Goal: Task Accomplishment & Management: Use online tool/utility

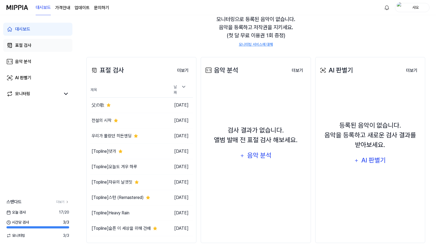
click at [39, 41] on link "표절 검사" at bounding box center [37, 45] width 69 height 13
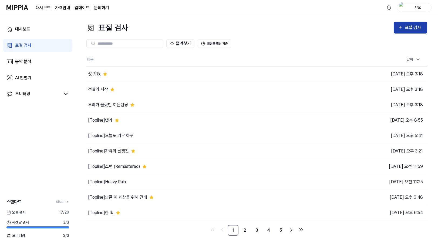
click at [401, 28] on icon "button" at bounding box center [400, 27] width 2 height 2
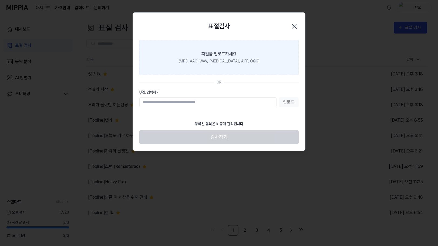
click at [231, 66] on label "파일을 업로드하세요 (MP3, AAC, WAV, FLAC, AIFF, OGG)" at bounding box center [218, 57] width 159 height 35
click at [0, 0] on input "파일을 업로드하세요 (MP3, AAC, WAV, FLAC, AIFF, OGG)" at bounding box center [0, 0] width 0 height 0
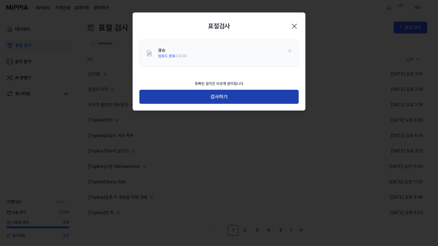
click at [245, 100] on button "검사하기" at bounding box center [218, 97] width 159 height 14
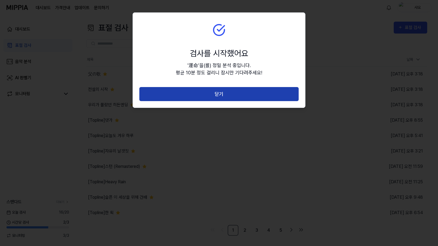
click at [282, 95] on button "닫기" at bounding box center [218, 94] width 159 height 14
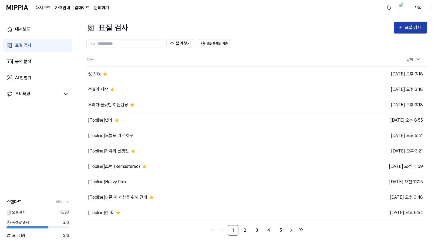
click at [418, 30] on div "표절 검사" at bounding box center [414, 27] width 18 height 7
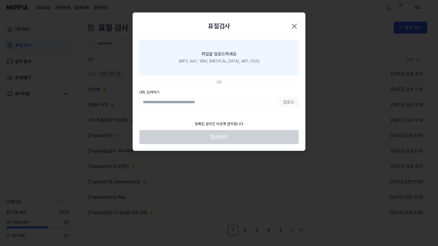
click at [223, 61] on div "(MP3, AAC, WAV, FLAC, AIFF, OGG)" at bounding box center [219, 61] width 81 height 6
click at [0, 0] on input "파일을 업로드하세요 (MP3, AAC, WAV, FLAC, AIFF, OGG)" at bounding box center [0, 0] width 0 height 0
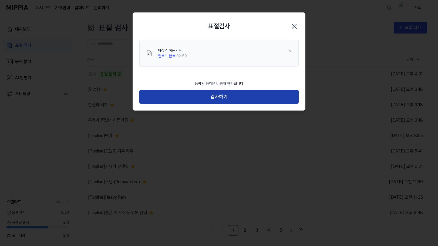
click at [264, 96] on button "검사하기" at bounding box center [218, 97] width 159 height 14
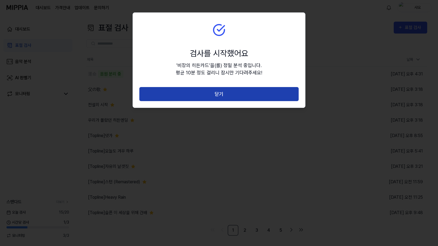
click at [250, 94] on button "닫기" at bounding box center [218, 94] width 159 height 14
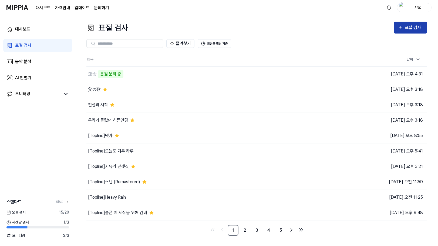
click at [411, 27] on div "표절 검사" at bounding box center [414, 27] width 18 height 7
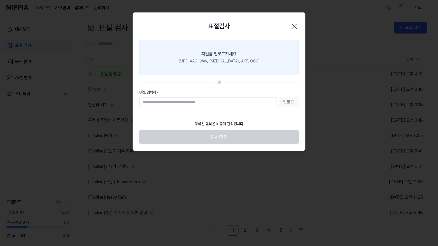
click at [235, 65] on label "파일을 업로드하세요 (MP3, AAC, WAV, FLAC, AIFF, OGG)" at bounding box center [218, 57] width 159 height 35
click at [0, 0] on input "파일을 업로드하세요 (MP3, AAC, WAV, FLAC, AIFF, OGG)" at bounding box center [0, 0] width 0 height 0
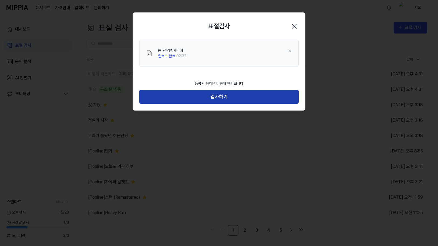
click at [244, 102] on button "검사하기" at bounding box center [218, 97] width 159 height 14
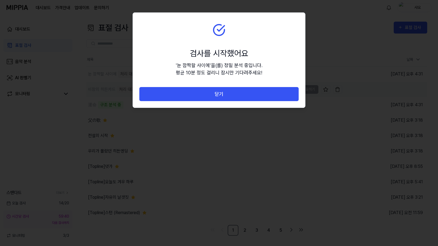
click at [249, 95] on button "닫기" at bounding box center [218, 94] width 159 height 14
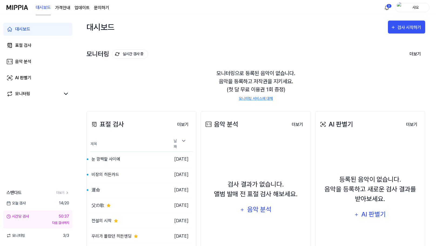
click at [231, 60] on div "모니터링 실시간 검사 중 더보기 모니터링 모니터링으로 등록된 음악이 없습니다. 음악을 등록하고 저작권을 지키세요. (첫 달 무료 이용권 1회 …" at bounding box center [255, 69] width 339 height 61
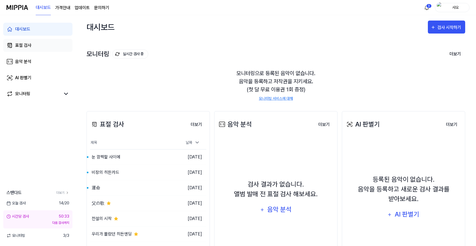
click at [36, 48] on link "표절 검사" at bounding box center [37, 45] width 69 height 13
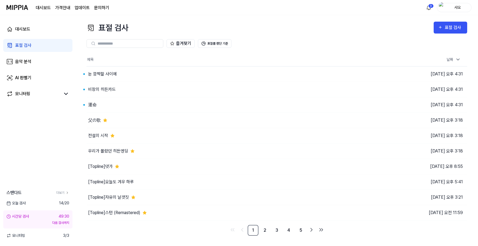
click at [256, 29] on div "표절 검사 표절 검사" at bounding box center [276, 28] width 380 height 12
click at [119, 103] on div "運命" at bounding box center [205, 104] width 239 height 15
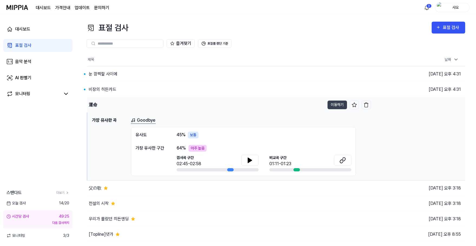
click at [115, 104] on div "運命" at bounding box center [206, 104] width 238 height 15
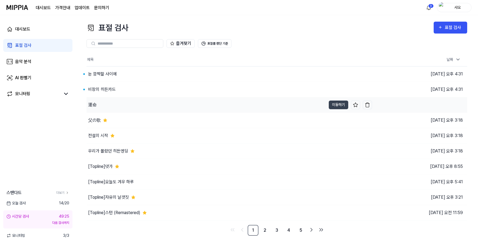
click at [115, 104] on div "運命" at bounding box center [205, 104] width 239 height 15
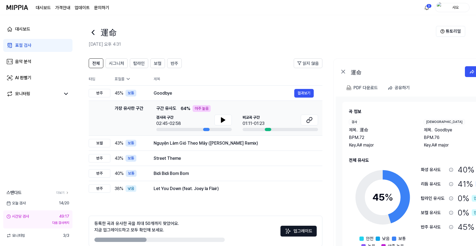
click at [354, 34] on div "運命" at bounding box center [262, 32] width 347 height 13
click at [239, 32] on div "運命" at bounding box center [262, 32] width 347 height 13
click at [91, 31] on icon at bounding box center [93, 32] width 9 height 9
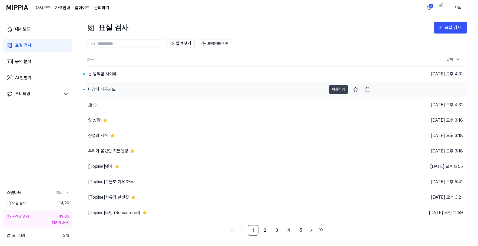
click at [135, 90] on div "비장의 히든카드" at bounding box center [205, 89] width 239 height 15
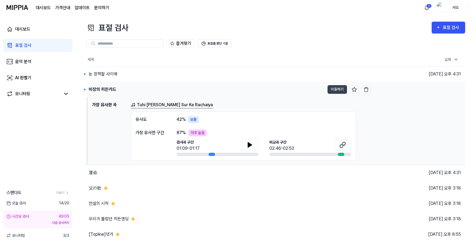
click at [184, 94] on div "비장의 히든카드" at bounding box center [206, 89] width 238 height 15
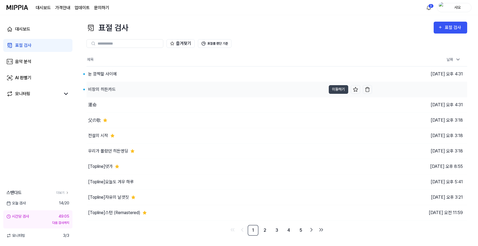
click at [184, 94] on div "비장의 히든카드" at bounding box center [205, 89] width 239 height 15
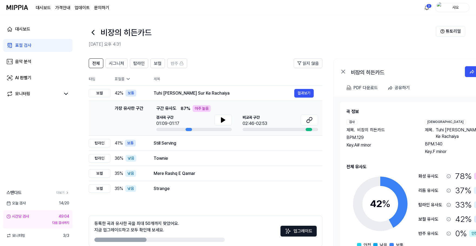
click at [305, 26] on div "비장의 히든카드" at bounding box center [262, 32] width 347 height 13
click at [96, 32] on icon at bounding box center [93, 32] width 9 height 9
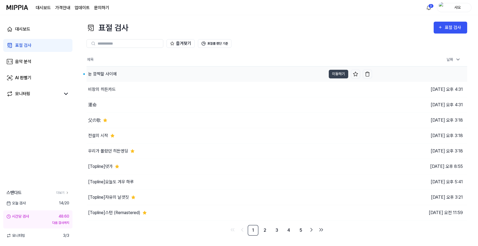
click at [148, 72] on div "눈 깜짝할 사이에" at bounding box center [205, 73] width 239 height 15
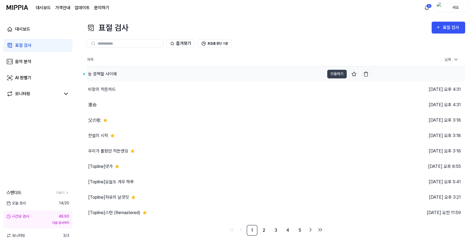
click at [148, 72] on div "눈 깜짝할 사이에" at bounding box center [205, 73] width 238 height 15
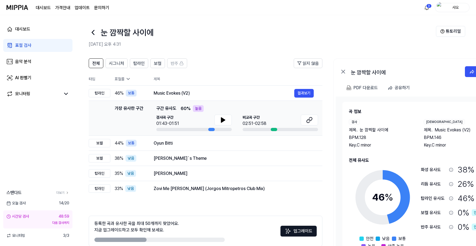
click at [337, 33] on div "눈 깜짝할 사이에" at bounding box center [262, 32] width 347 height 13
click at [95, 33] on icon at bounding box center [93, 32] width 9 height 9
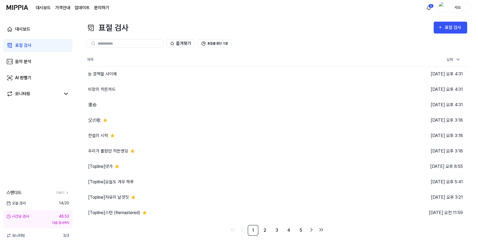
click at [360, 32] on div "표절 검사 표절 검사" at bounding box center [276, 28] width 380 height 12
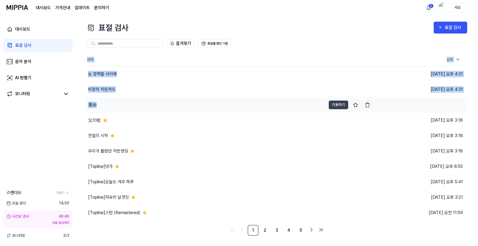
drag, startPoint x: 83, startPoint y: 105, endPoint x: 97, endPoint y: 105, distance: 13.8
click at [97, 105] on div "표절 검사 표절 검사 표절 검사 음악 분석 AI 판별기 즐겨찾기 표절률 판단 기준 제목 날짜 눈 깜짝할 사이에 이동하기 [DATE] 오후 4:…" at bounding box center [277, 130] width 402 height 231
click at [85, 104] on div "표절 검사 표절 검사 표절 검사 음악 분석 AI 판별기 즐겨찾기 표절률 판단 기준 제목 날짜 눈 깜짝할 사이에 이동하기 [DATE] 오후 4:…" at bounding box center [277, 130] width 402 height 231
drag, startPoint x: 86, startPoint y: 104, endPoint x: 92, endPoint y: 104, distance: 6.0
click at [92, 104] on div "표절 검사 표절 검사 표절 검사 음악 분석 AI 판별기 즐겨찾기 표절률 판단 기준 제목 날짜 눈 깜짝할 사이에 이동하기 [DATE] 오후 4:…" at bounding box center [277, 130] width 402 height 231
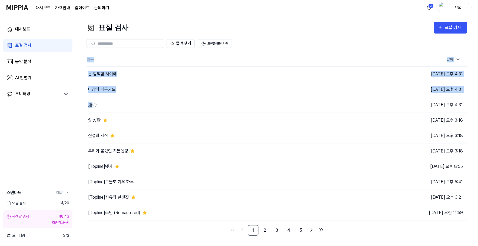
click at [84, 110] on div "표절 검사 표절 검사 표절 검사 음악 분석 AI 판별기 즐겨찾기 표절률 판단 기준 제목 날짜 눈 깜짝할 사이에 이동하기 [DATE] 오후 4:…" at bounding box center [277, 130] width 402 height 231
drag, startPoint x: 85, startPoint y: 111, endPoint x: 98, endPoint y: 106, distance: 14.6
click at [98, 106] on div "표절 검사 표절 검사 표절 검사 음악 분석 AI 판별기 즐겨찾기 표절률 판단 기준 제목 날짜 눈 깜짝할 사이에 이동하기 [DATE] 오후 4:…" at bounding box center [277, 130] width 402 height 231
copy table "제목 날짜 눈 깜짝할 사이에 이동하기 [DATE] 오후 4:31 비장의 히든카드 이동하기 [DATE] 오후 4:31 運命"
click at [238, 20] on div "표절 검사 표절 검사 표절 검사 음악 분석 AI 판별기 즐겨찾기 표절률 판단 기준 제목 날짜 눈 깜짝할 사이에 이동하기 [DATE] 오후 4:…" at bounding box center [277, 130] width 402 height 231
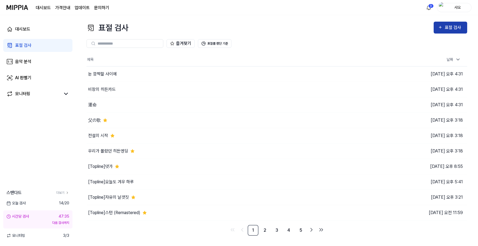
click at [436, 25] on div "표절 검사" at bounding box center [453, 27] width 18 height 7
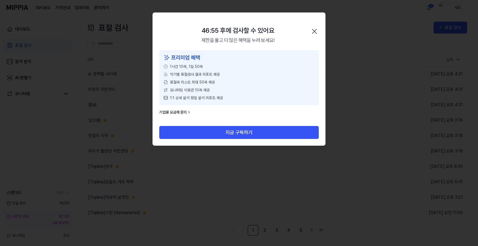
click at [313, 31] on icon "button" at bounding box center [314, 31] width 9 height 9
